Goal: Task Accomplishment & Management: Complete application form

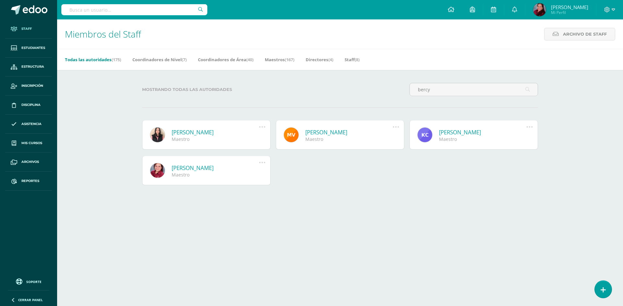
type input "bercy"
drag, startPoint x: 197, startPoint y: 136, endPoint x: 193, endPoint y: 133, distance: 4.4
click at [196, 136] on link "[PERSON_NAME]" at bounding box center [215, 132] width 87 height 7
click at [193, 133] on link "[PERSON_NAME]" at bounding box center [215, 132] width 87 height 7
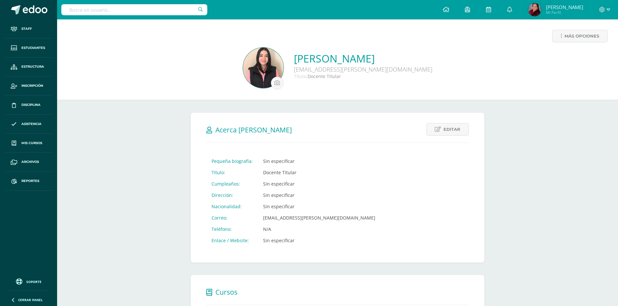
click at [283, 65] on img at bounding box center [263, 68] width 41 height 41
click at [28, 29] on span "Staff" at bounding box center [26, 28] width 10 height 5
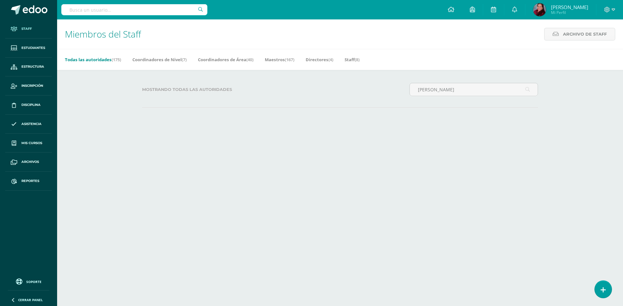
type input "karla"
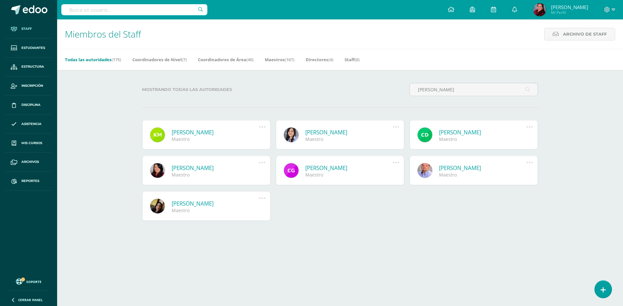
click at [289, 135] on link at bounding box center [290, 134] width 15 height 15
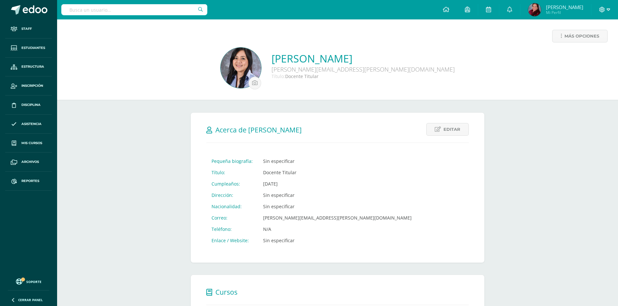
click at [600, 8] on icon at bounding box center [602, 10] width 6 height 6
click at [595, 47] on span "Cerrar sesión" at bounding box center [587, 44] width 29 height 6
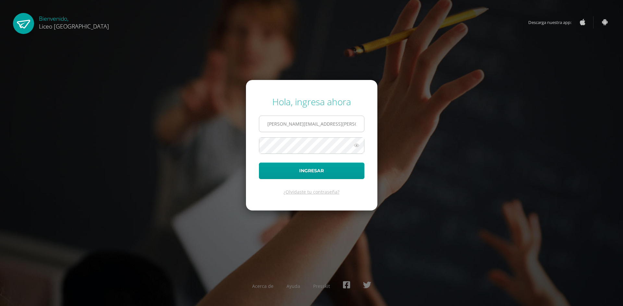
click at [348, 125] on input "sonia.calo@liceoguatemala.edu.gt" at bounding box center [311, 124] width 105 height 16
type input "rosario.guzman@liceoguatemala.edu.gt"
click at [307, 172] on button "Ingresar" at bounding box center [311, 171] width 105 height 17
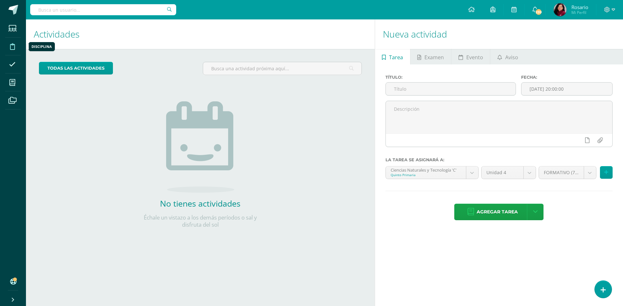
click at [12, 48] on icon at bounding box center [12, 46] width 5 height 6
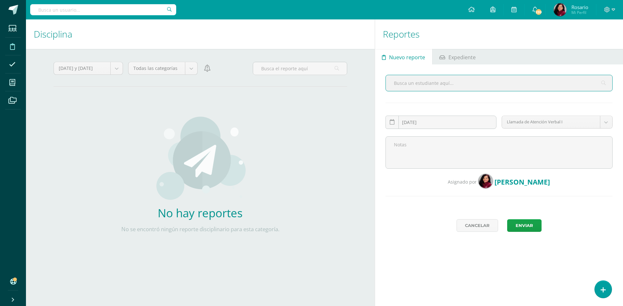
click at [404, 84] on input "text" at bounding box center [499, 83] width 226 height 16
type input "Fredy"
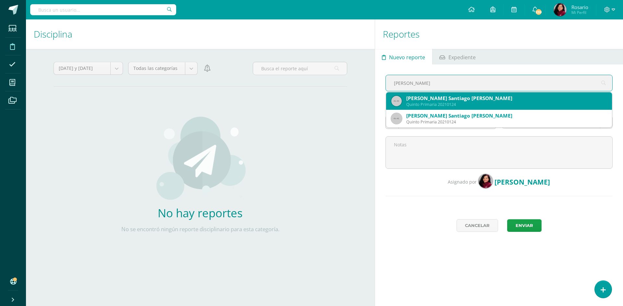
click at [419, 102] on div "[PERSON_NAME] Santiago [PERSON_NAME]" at bounding box center [506, 98] width 200 height 7
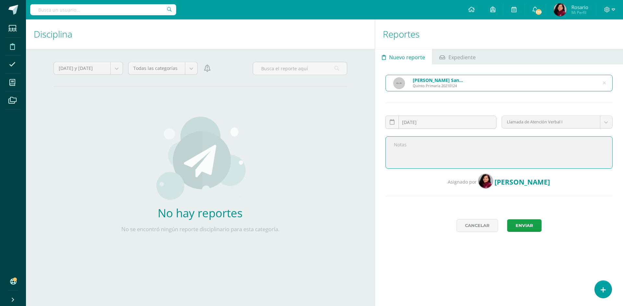
click at [415, 141] on textarea at bounding box center [498, 153] width 227 height 32
click at [607, 121] on body "Estudiantes Disciplina Asistencia Mis cursos Archivos Soporte Ayuda Reportar un…" at bounding box center [311, 153] width 623 height 306
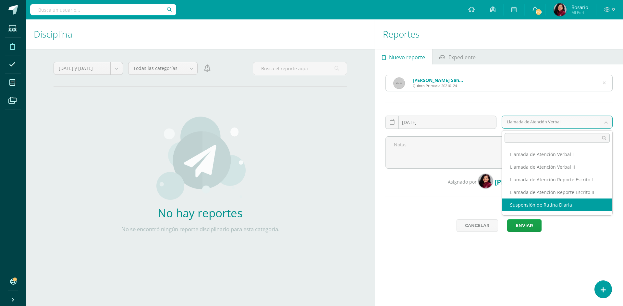
scroll to position [13, 0]
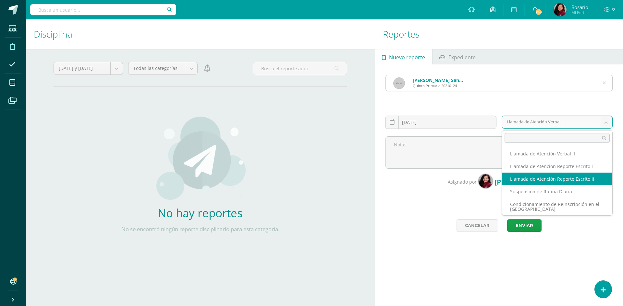
select select "14"
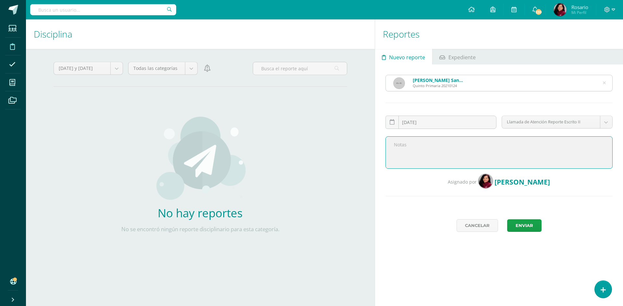
click at [393, 147] on textarea at bounding box center [498, 153] width 227 height 32
type textarea "Numeral 7.2 literal f Uso de violencia física y/o verbal contra algún miembro d…"
click at [523, 229] on button "Enviar" at bounding box center [524, 226] width 34 height 13
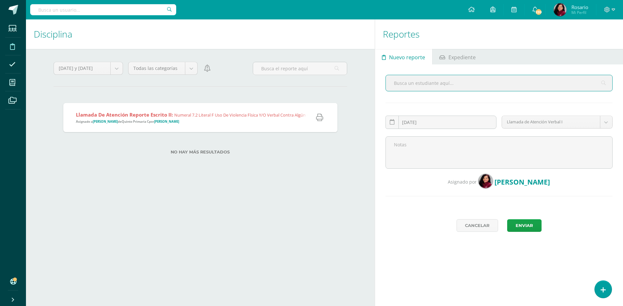
click at [433, 85] on input "text" at bounding box center [499, 83] width 226 height 16
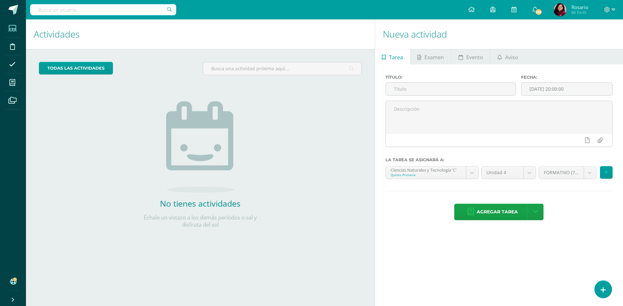
click at [11, 30] on icon at bounding box center [12, 28] width 8 height 6
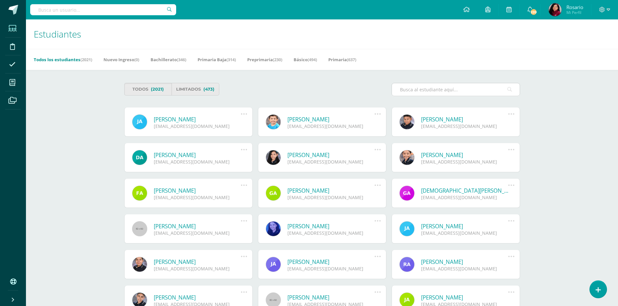
click at [415, 93] on input "text" at bounding box center [456, 89] width 128 height 13
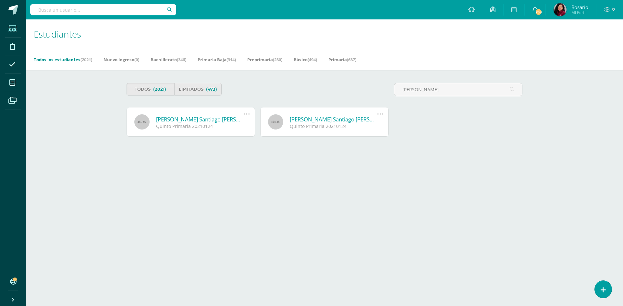
type input "fredy"
click at [195, 118] on link "[PERSON_NAME] Santiago [PERSON_NAME]" at bounding box center [199, 119] width 87 height 7
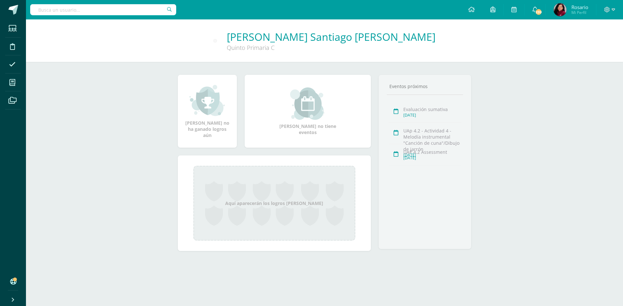
click at [306, 40] on link "Fredy Santiago Cotí García" at bounding box center [331, 37] width 209 height 14
click at [326, 40] on link "[PERSON_NAME] Santiago [PERSON_NAME]" at bounding box center [331, 37] width 209 height 14
click at [418, 35] on div "[PERSON_NAME] Santiago [PERSON_NAME] Primaria C" at bounding box center [324, 41] width 586 height 22
click at [377, 49] on div "Quinto Primaria C" at bounding box center [324, 48] width 195 height 8
click at [25, 102] on li "Archivos" at bounding box center [13, 100] width 26 height 18
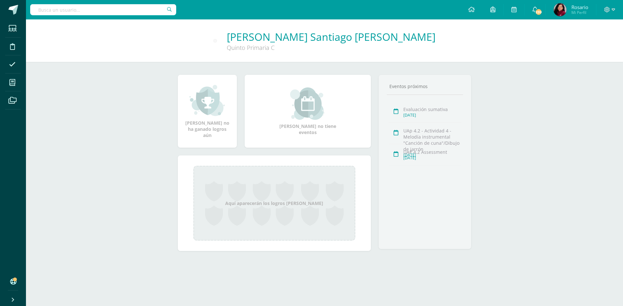
click at [23, 48] on li "Disciplina" at bounding box center [13, 47] width 26 height 18
click at [533, 97] on div "[PERSON_NAME] Santiago [PERSON_NAME] Primaria C [PERSON_NAME] no ha ganado logr…" at bounding box center [324, 145] width 597 height 253
